Goal: Information Seeking & Learning: Learn about a topic

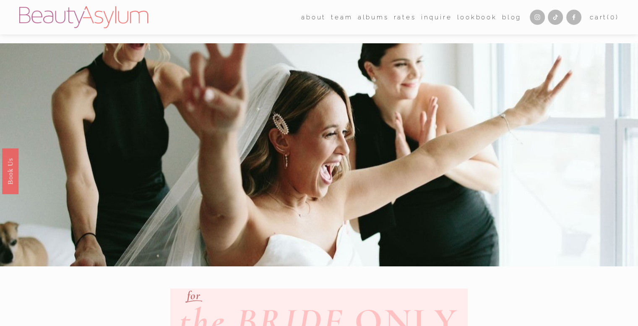
click at [403, 19] on link "Rates" at bounding box center [405, 17] width 22 height 13
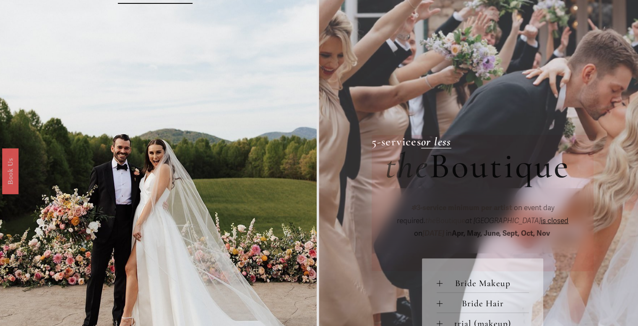
scroll to position [275, 0]
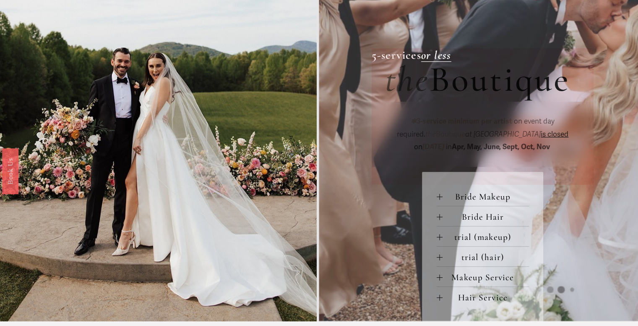
click at [492, 202] on span "Bride Makeup" at bounding box center [486, 196] width 86 height 11
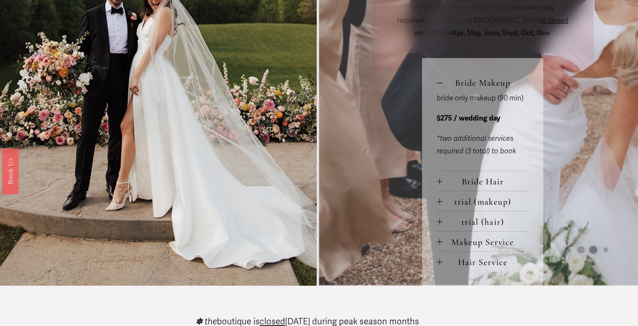
scroll to position [389, 0]
click at [460, 244] on span "Makeup Service" at bounding box center [486, 241] width 86 height 11
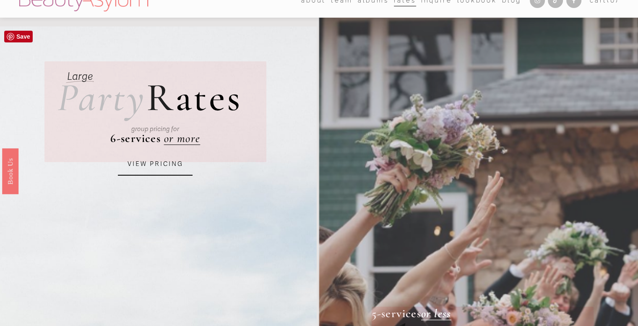
scroll to position [0, 0]
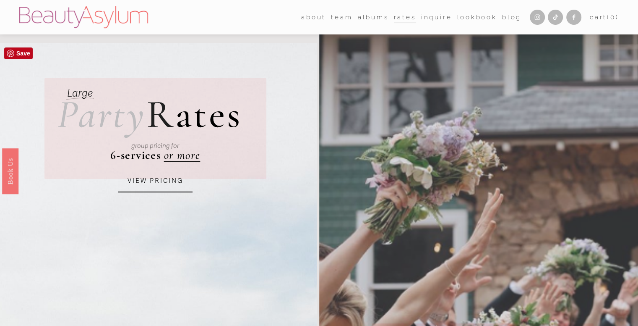
click at [158, 183] on link "VIEW PRICING" at bounding box center [155, 181] width 75 height 23
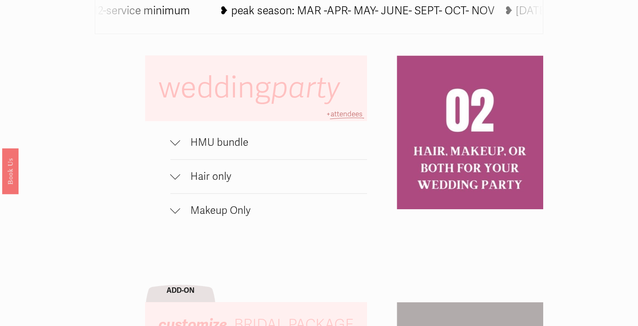
scroll to position [532, 0]
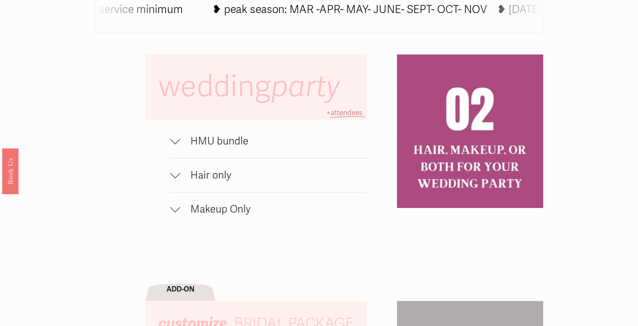
click at [172, 209] on div at bounding box center [175, 207] width 10 height 10
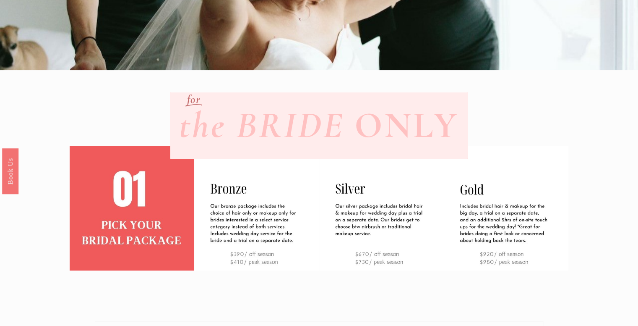
scroll to position [195, 0]
